Goal: Information Seeking & Learning: Learn about a topic

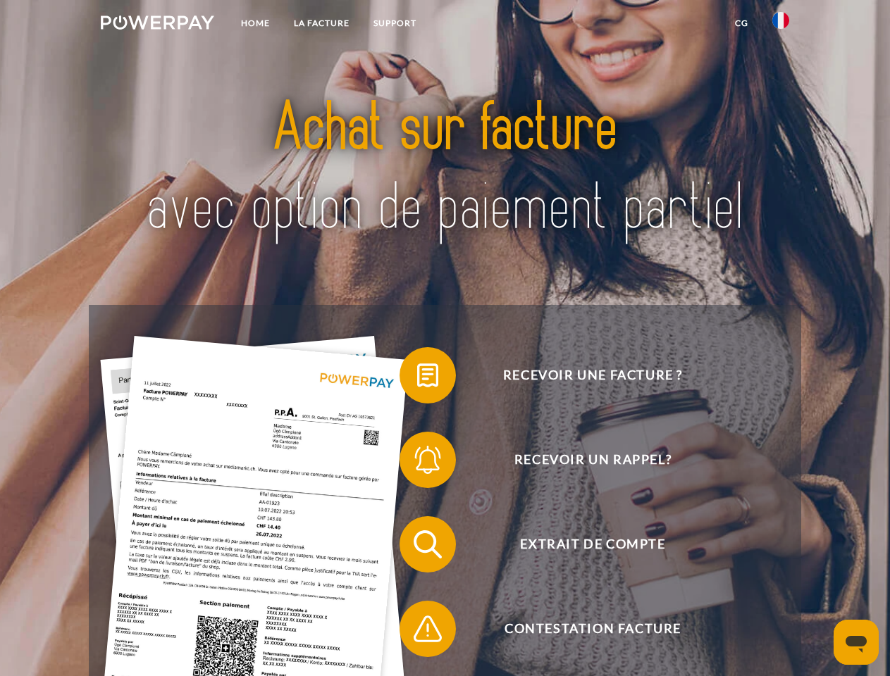
click at [157, 25] on img at bounding box center [157, 22] width 113 height 14
click at [781, 25] on img at bounding box center [780, 20] width 17 height 17
click at [741, 23] on link "CG" at bounding box center [741, 23] width 37 height 25
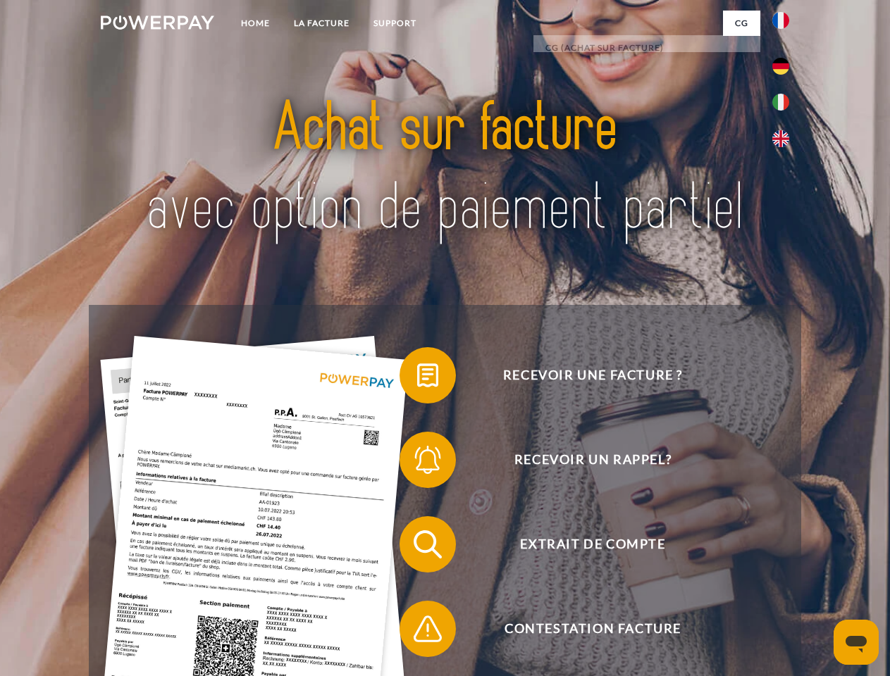
click at [417, 378] on span at bounding box center [406, 375] width 70 height 70
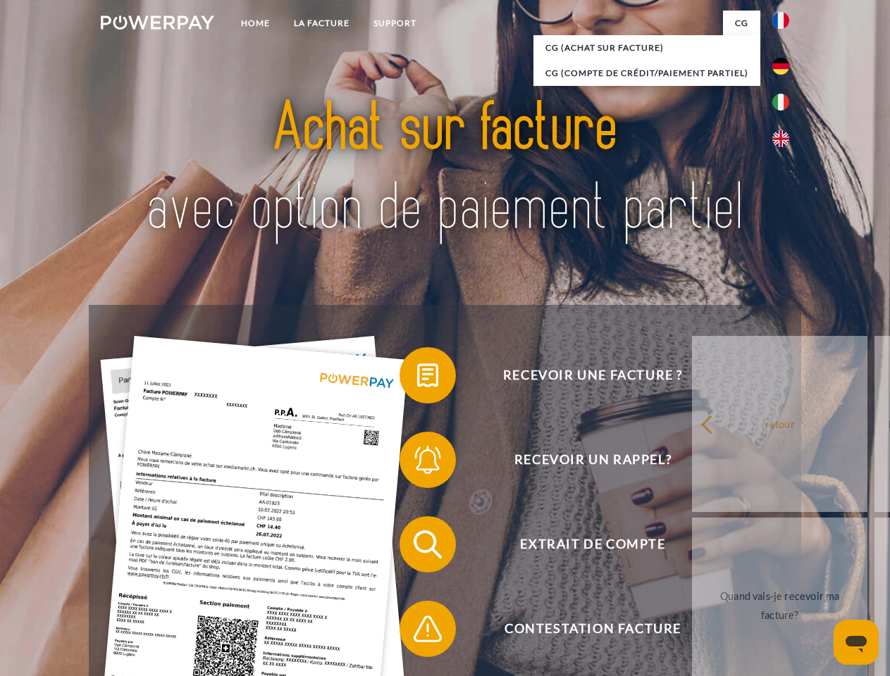
click at [417, 463] on span at bounding box center [406, 460] width 70 height 70
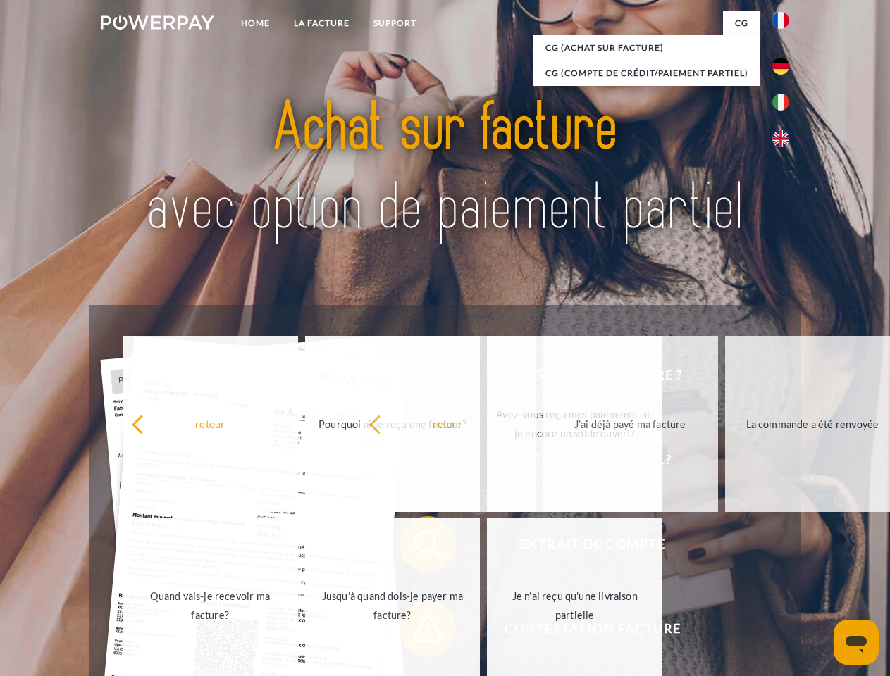
click at [417, 632] on span at bounding box center [406, 629] width 70 height 70
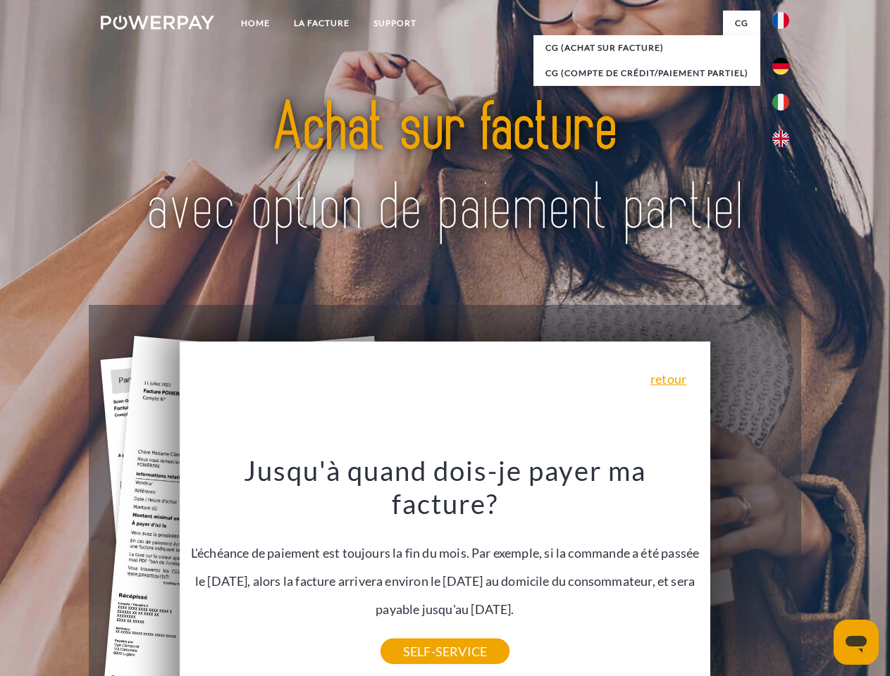
click at [856, 642] on icon "Ouvrir la fenêtre de messagerie" at bounding box center [855, 644] width 21 height 17
